Goal: Task Accomplishment & Management: Use online tool/utility

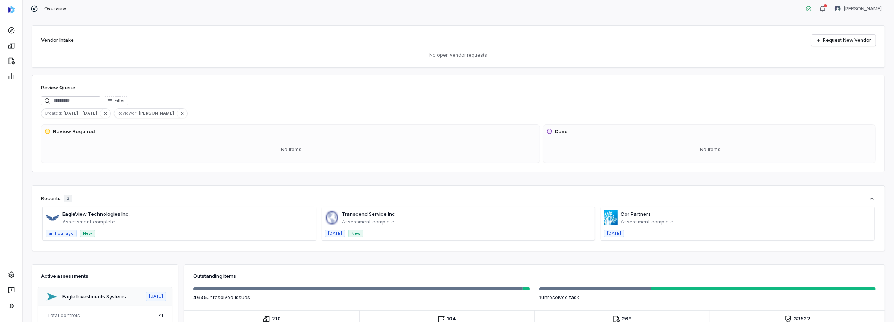
scroll to position [114, 0]
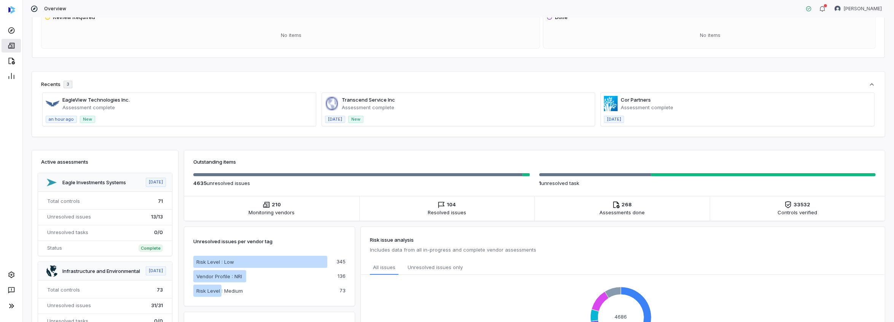
click at [12, 46] on icon at bounding box center [12, 46] width 8 height 8
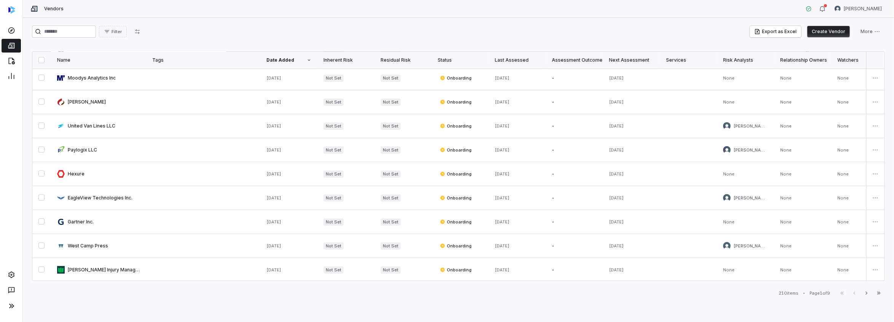
scroll to position [266, 0]
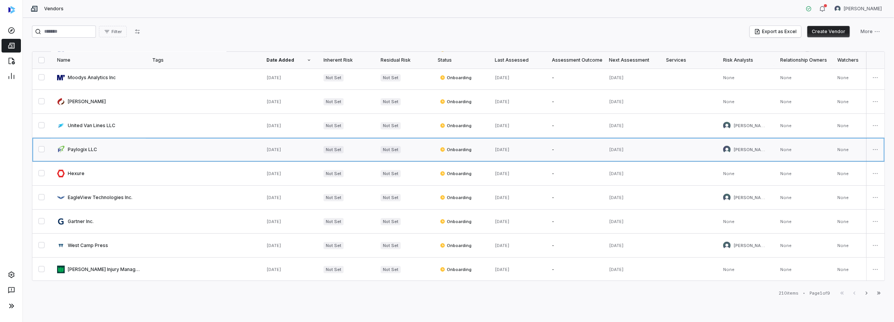
click at [82, 146] on link at bounding box center [98, 150] width 95 height 24
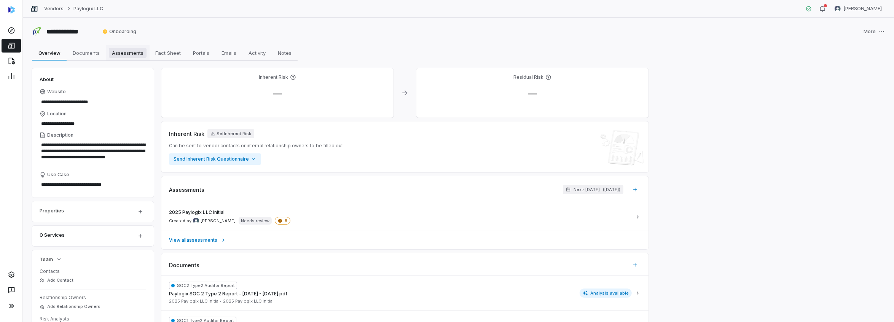
click at [128, 54] on span "Assessments" at bounding box center [128, 53] width 38 height 10
type textarea "*"
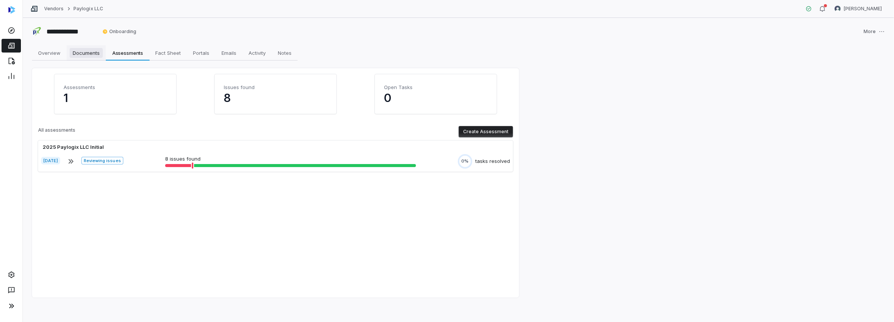
click at [89, 54] on span "Documents" at bounding box center [86, 53] width 33 height 10
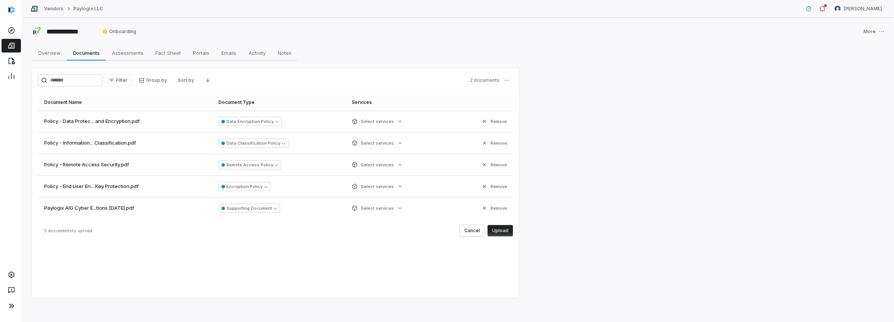
click at [501, 229] on button "Upload" at bounding box center [501, 230] width 26 height 11
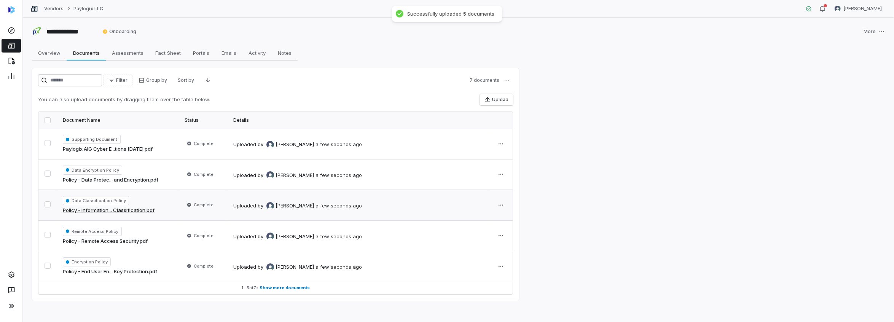
scroll to position [2, 0]
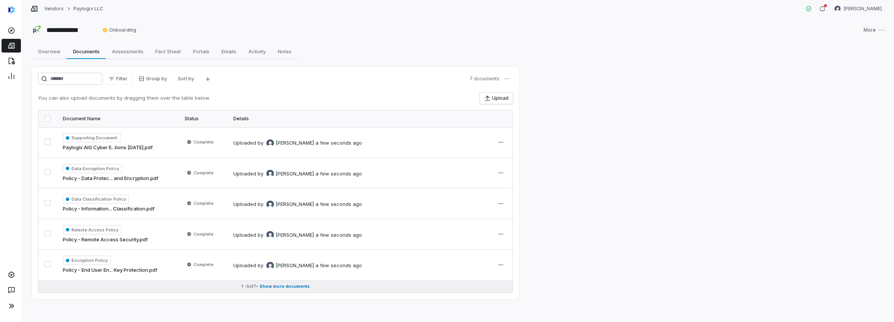
click at [297, 284] on span "Show more documents" at bounding box center [285, 287] width 50 height 6
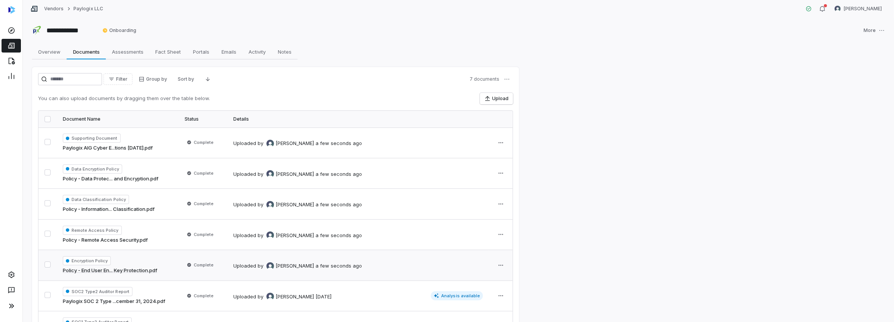
scroll to position [0, 0]
click at [494, 102] on button "Upload" at bounding box center [496, 99] width 33 height 11
click at [128, 51] on span "Assessments" at bounding box center [128, 53] width 38 height 10
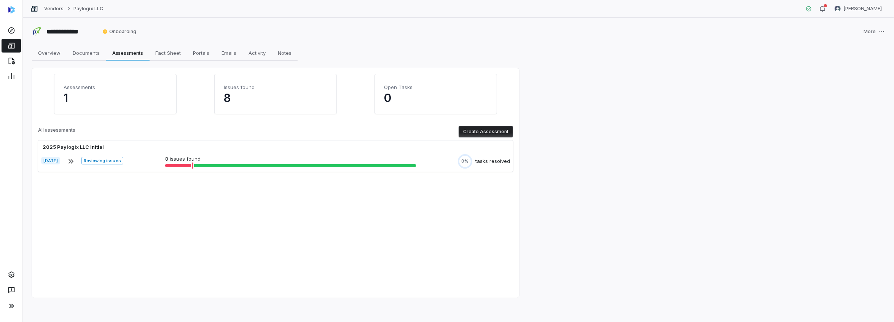
click at [487, 132] on button "Create Assessment" at bounding box center [486, 131] width 54 height 11
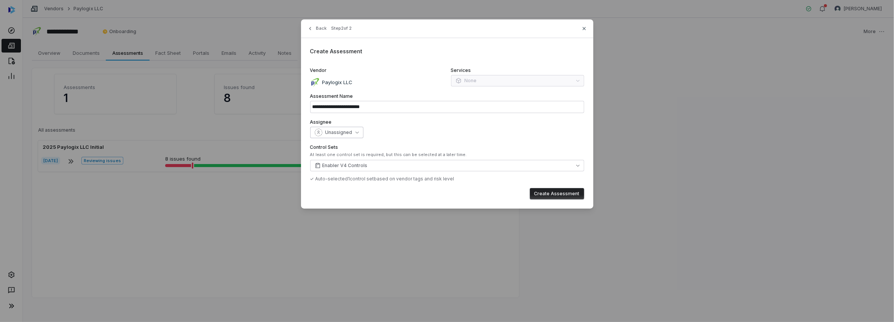
click at [356, 131] on icon "button" at bounding box center [356, 132] width 3 height 3
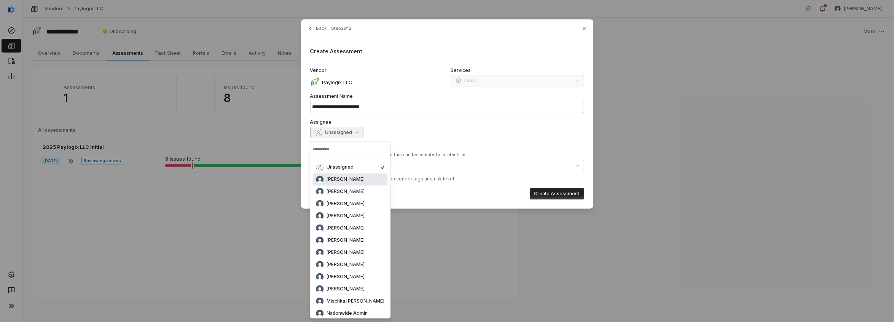
click at [345, 179] on span "[PERSON_NAME]" at bounding box center [346, 180] width 38 height 6
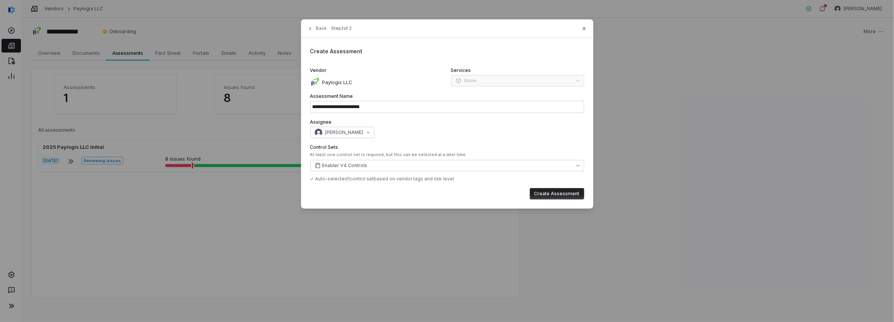
click at [556, 191] on button "Create Assessment" at bounding box center [557, 193] width 54 height 11
type input "**********"
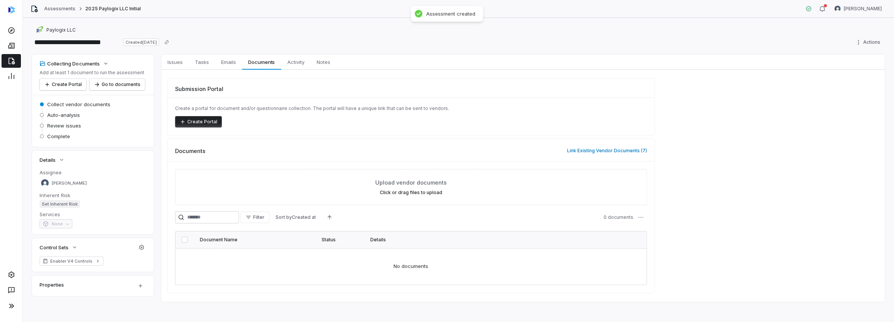
scroll to position [3, 0]
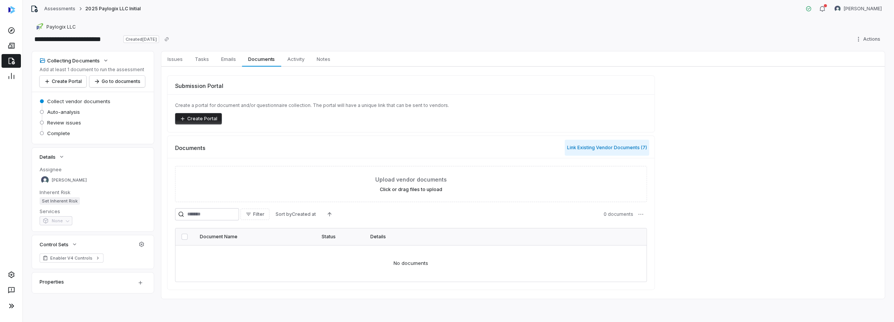
click at [598, 146] on button "Link Existing Vendor Documents ( 7 )" at bounding box center [607, 148] width 84 height 16
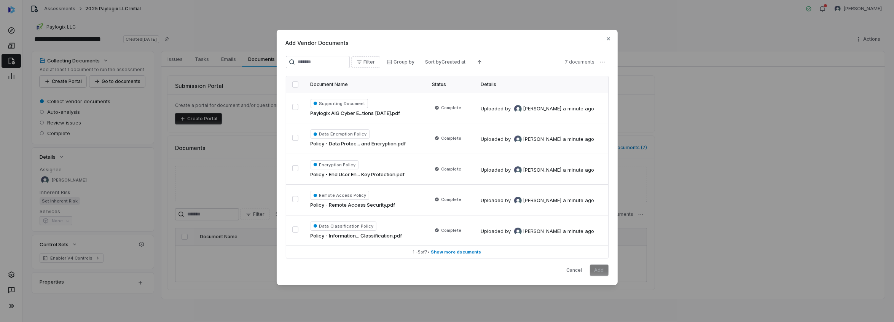
click at [295, 85] on button "button" at bounding box center [295, 84] width 6 height 6
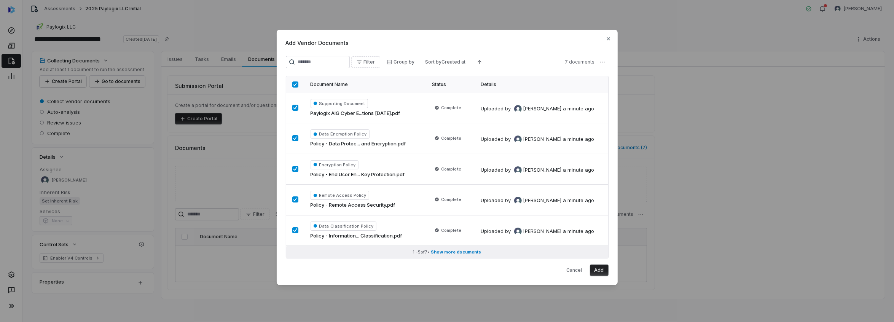
click at [457, 252] on span "Show more documents" at bounding box center [456, 252] width 50 height 6
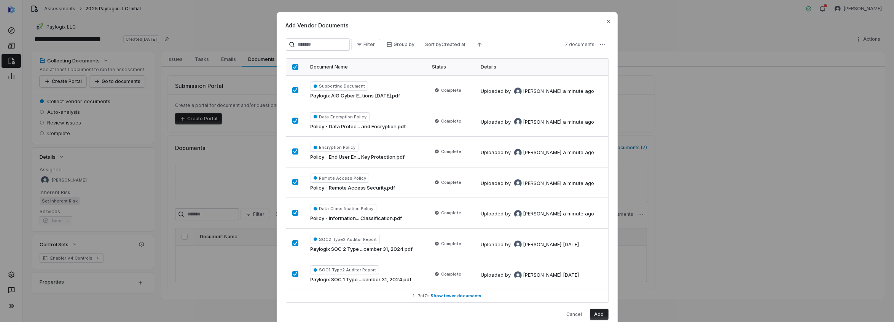
click at [596, 312] on button "Add" at bounding box center [599, 314] width 19 height 11
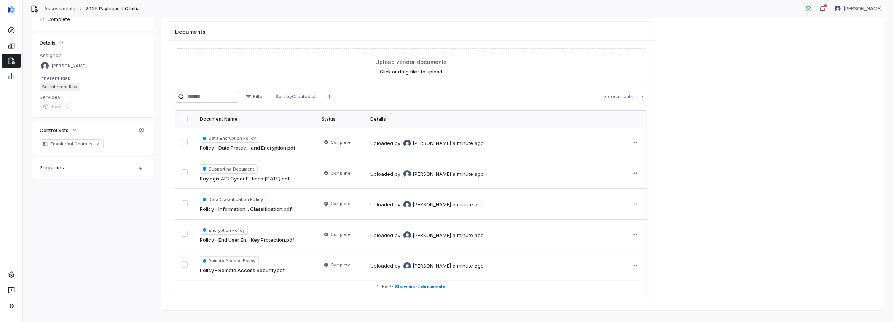
scroll to position [128, 0]
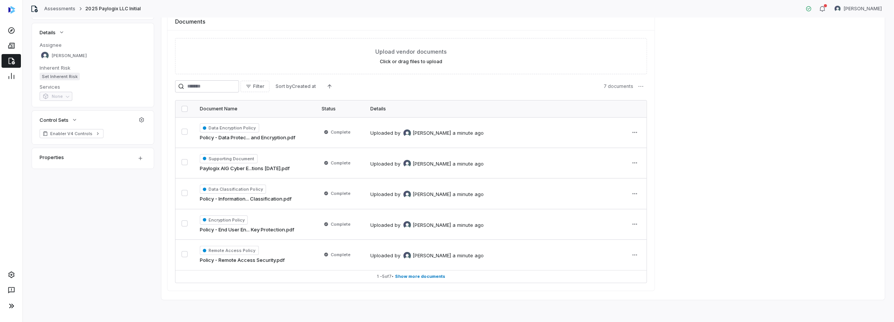
click at [183, 108] on button "button" at bounding box center [185, 109] width 6 height 6
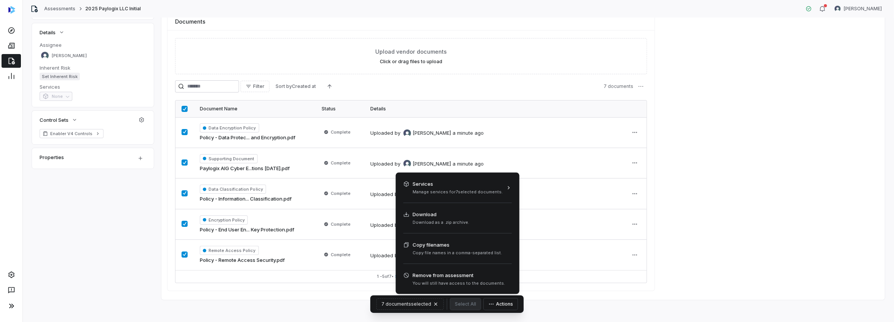
click at [495, 304] on button "Actions" at bounding box center [501, 303] width 34 height 11
click at [267, 279] on html "**********" at bounding box center [447, 161] width 894 height 322
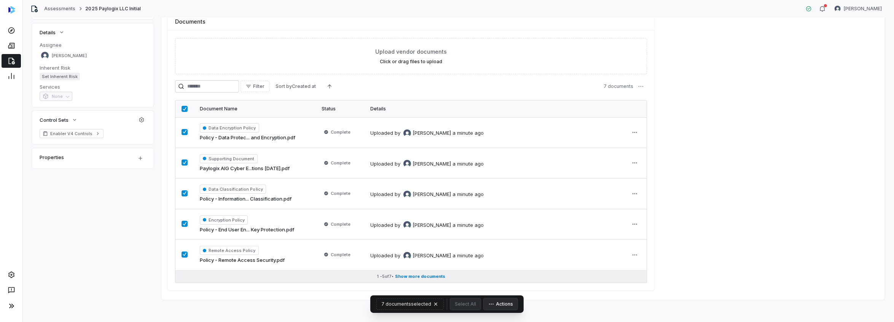
click at [422, 277] on span "Show more documents" at bounding box center [420, 277] width 50 height 6
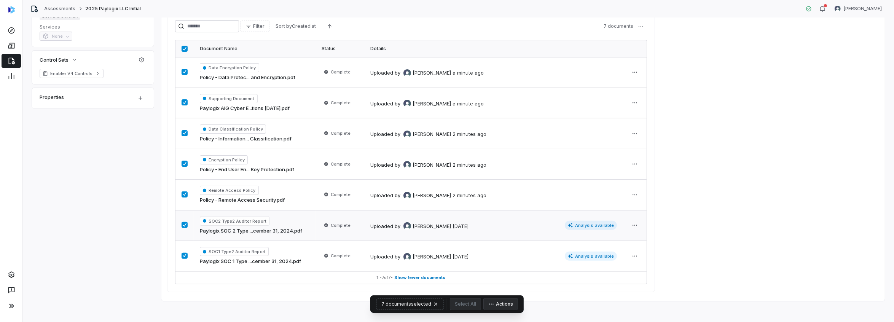
scroll to position [188, 0]
click at [457, 304] on div "7 documents selected Select All Actions" at bounding box center [446, 304] width 153 height 18
click at [417, 303] on span "7 documents selected" at bounding box center [406, 304] width 50 height 6
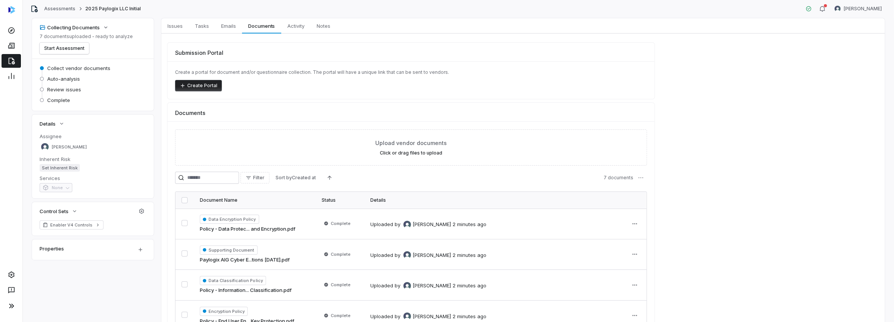
scroll to position [0, 0]
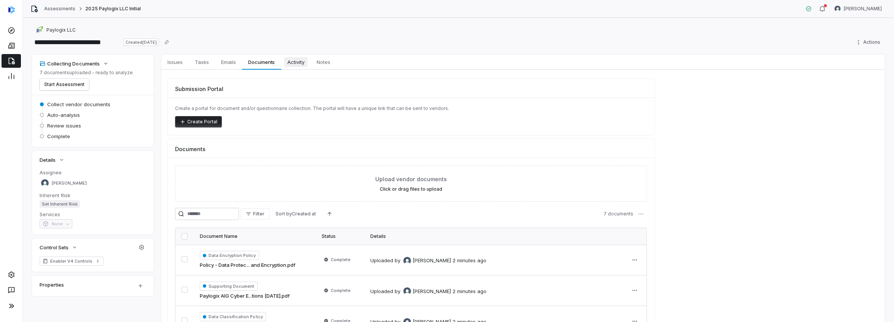
click at [297, 64] on span "Activity" at bounding box center [295, 62] width 23 height 10
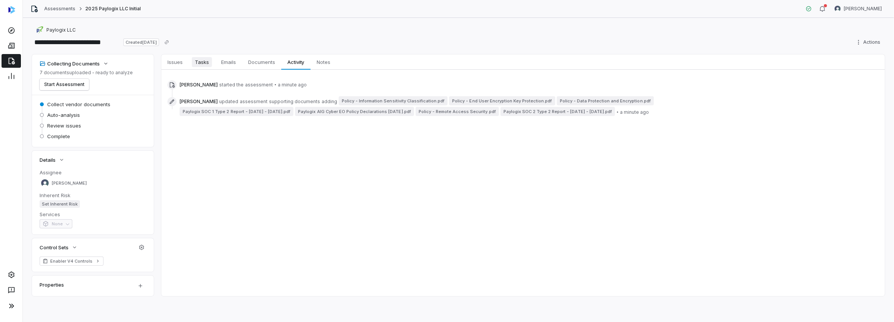
click at [207, 63] on span "Tasks" at bounding box center [202, 62] width 20 height 10
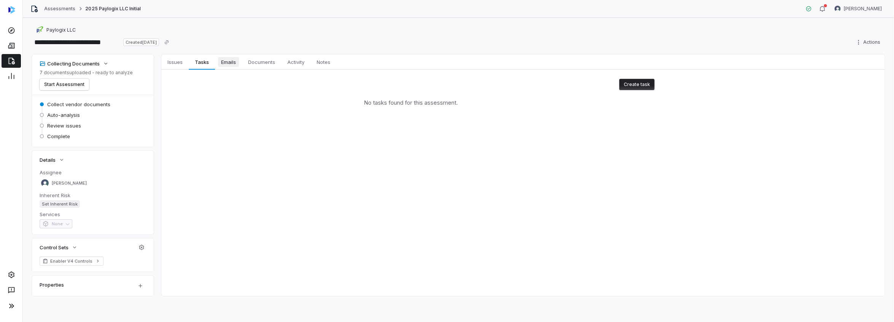
click at [231, 60] on span "Emails" at bounding box center [228, 62] width 21 height 10
click at [71, 87] on button "Start Assessment" at bounding box center [64, 84] width 49 height 11
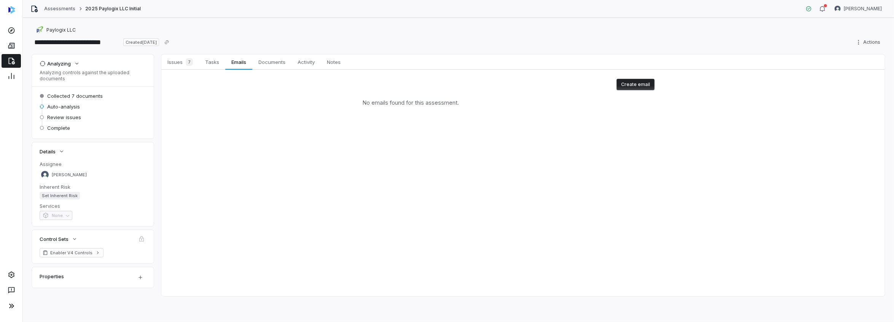
click at [247, 181] on div "Issues 7 Issues 7 Tasks Tasks Emails Emails Documents Documents Activity Activi…" at bounding box center [523, 175] width 724 height 242
click at [170, 59] on span "Issues 7" at bounding box center [180, 62] width 32 height 11
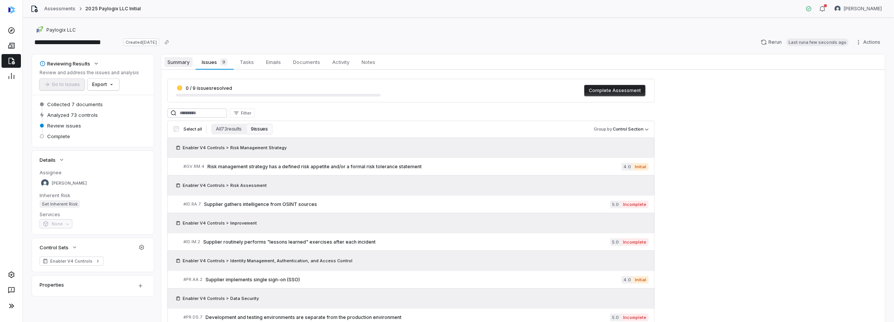
click at [182, 62] on span "Summary" at bounding box center [178, 62] width 28 height 10
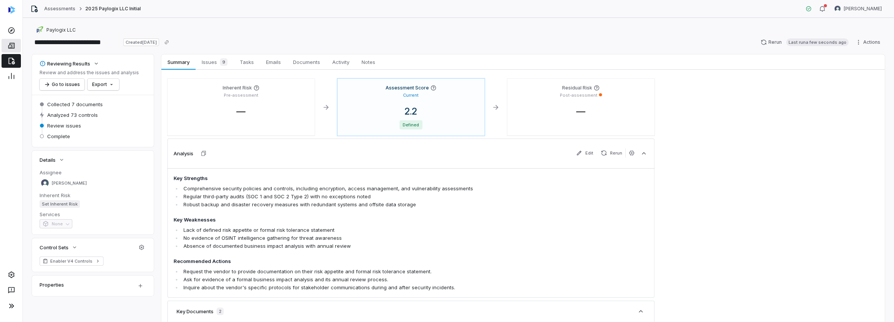
click at [13, 47] on icon at bounding box center [12, 46] width 8 height 8
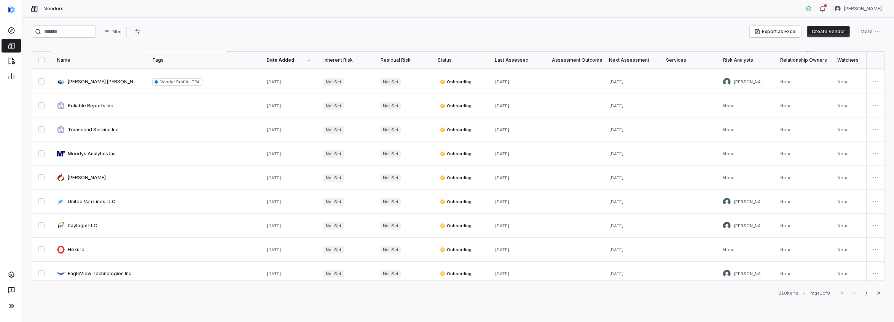
scroll to position [228, 0]
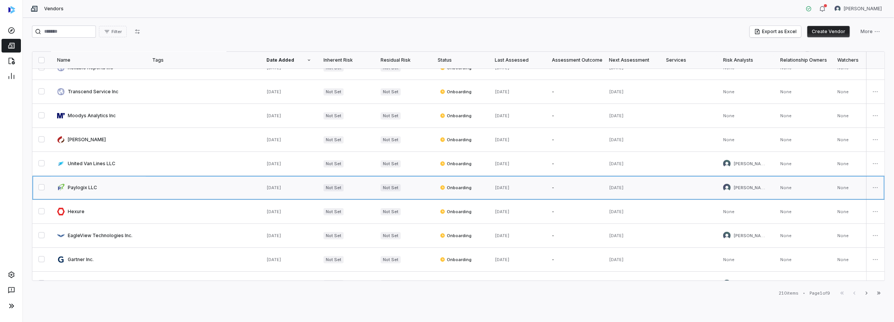
click at [73, 186] on link at bounding box center [98, 188] width 95 height 24
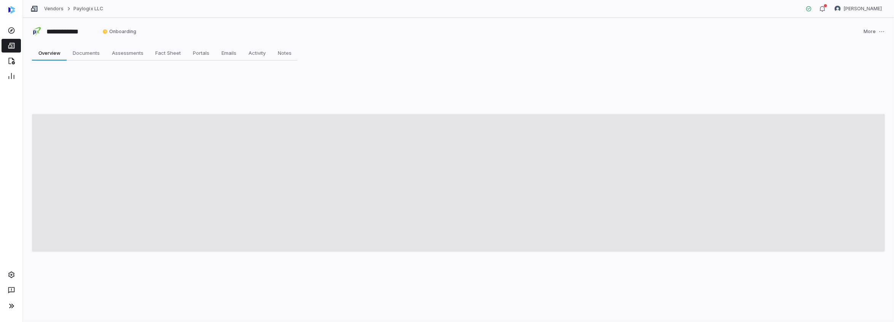
type textarea "*"
